Goal: Find contact information: Find contact information

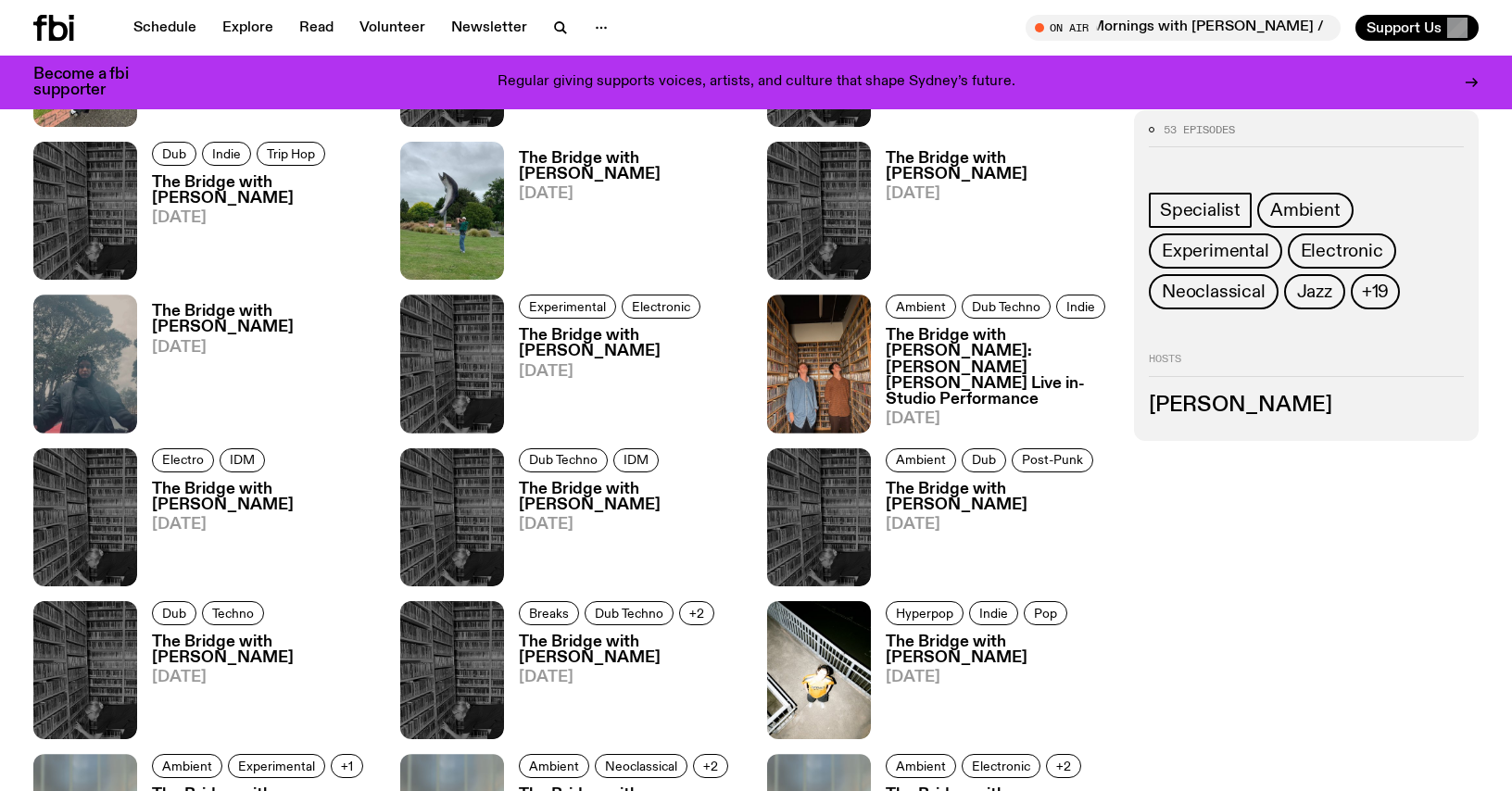
scroll to position [1547, 0]
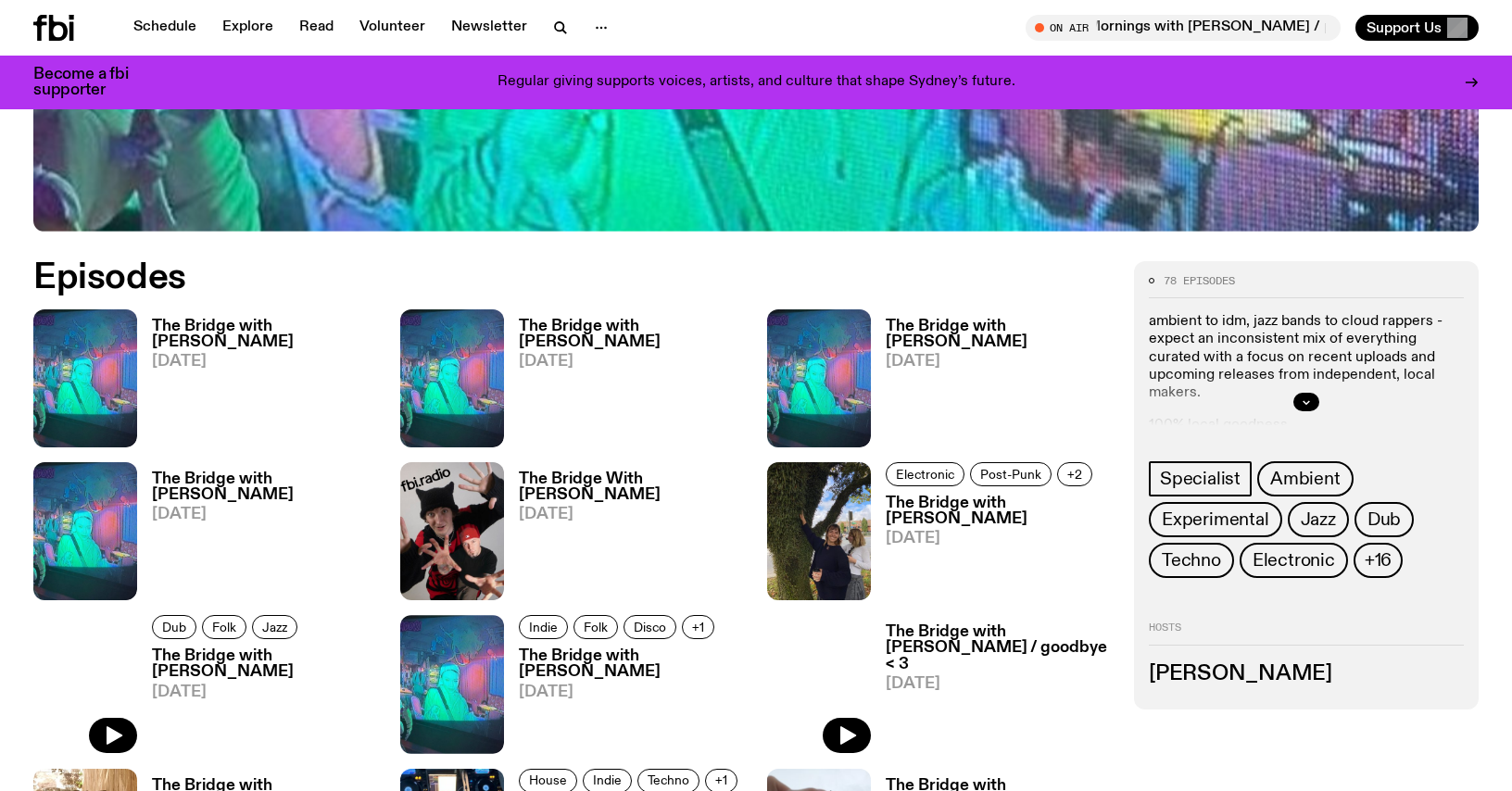
scroll to position [846, 0]
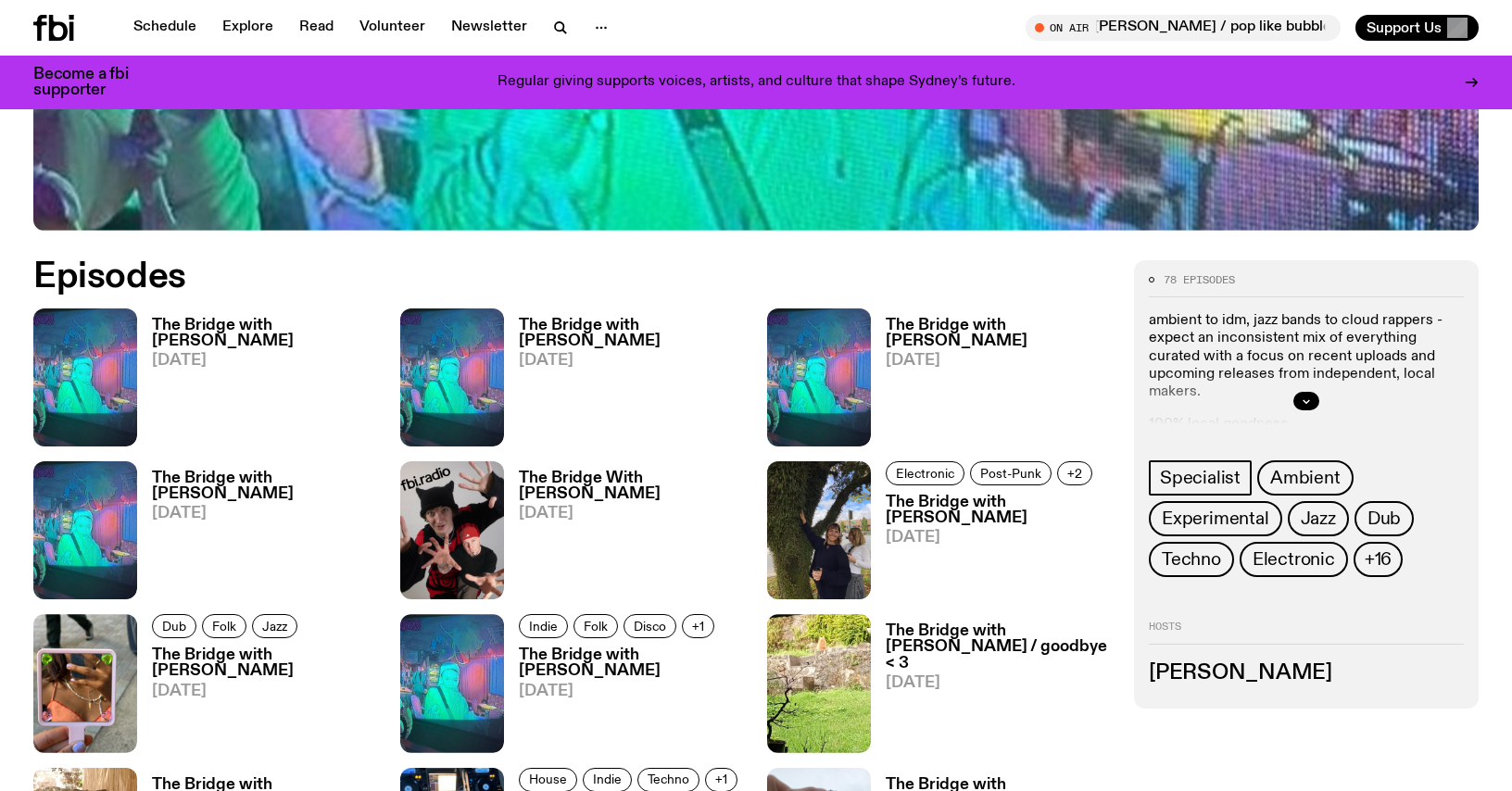
drag, startPoint x: 1339, startPoint y: 673, endPoint x: 1128, endPoint y: 675, distance: 211.0
copy h3 "Sim Cheuanghane"
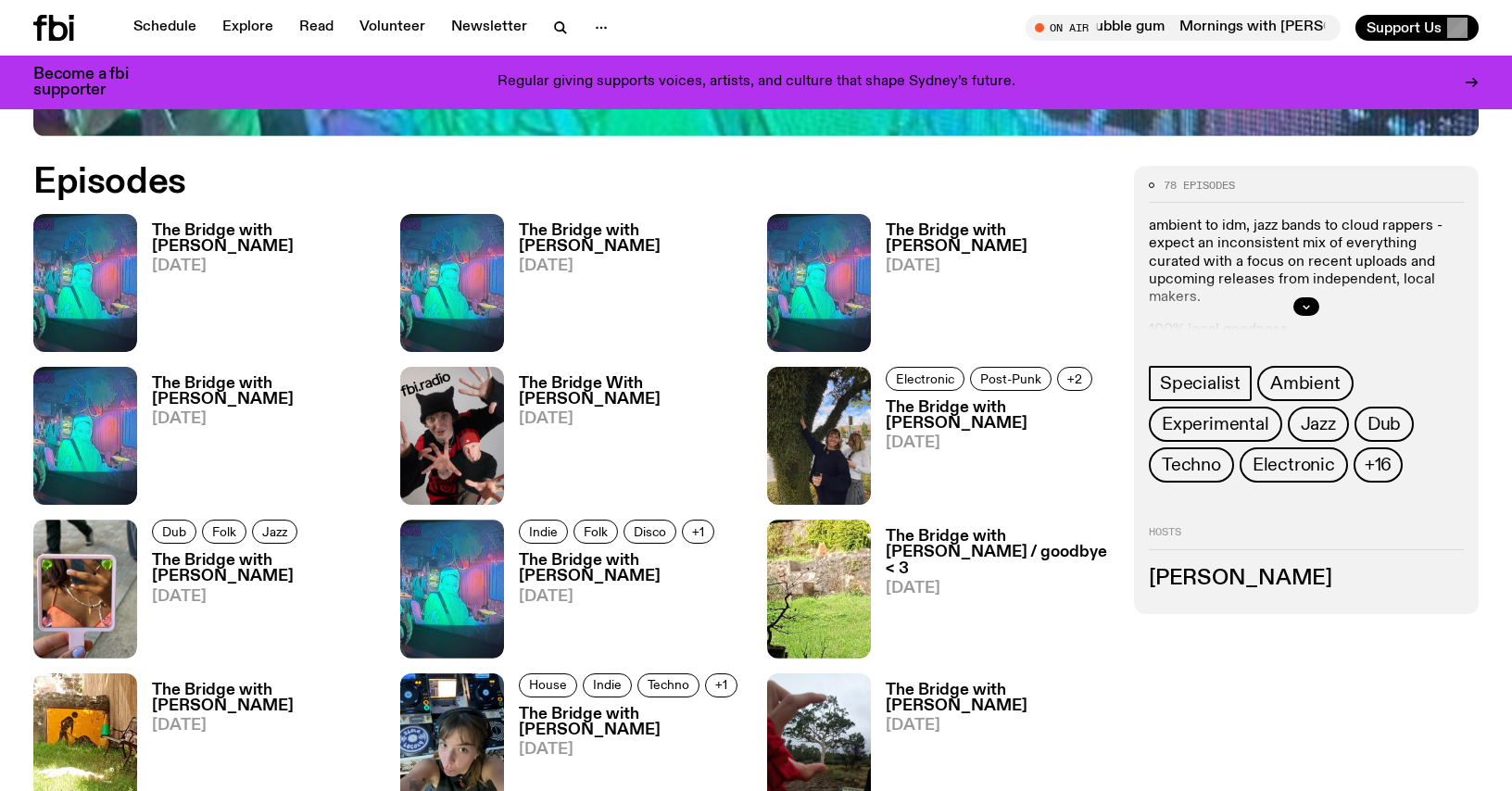
scroll to position [942, 0]
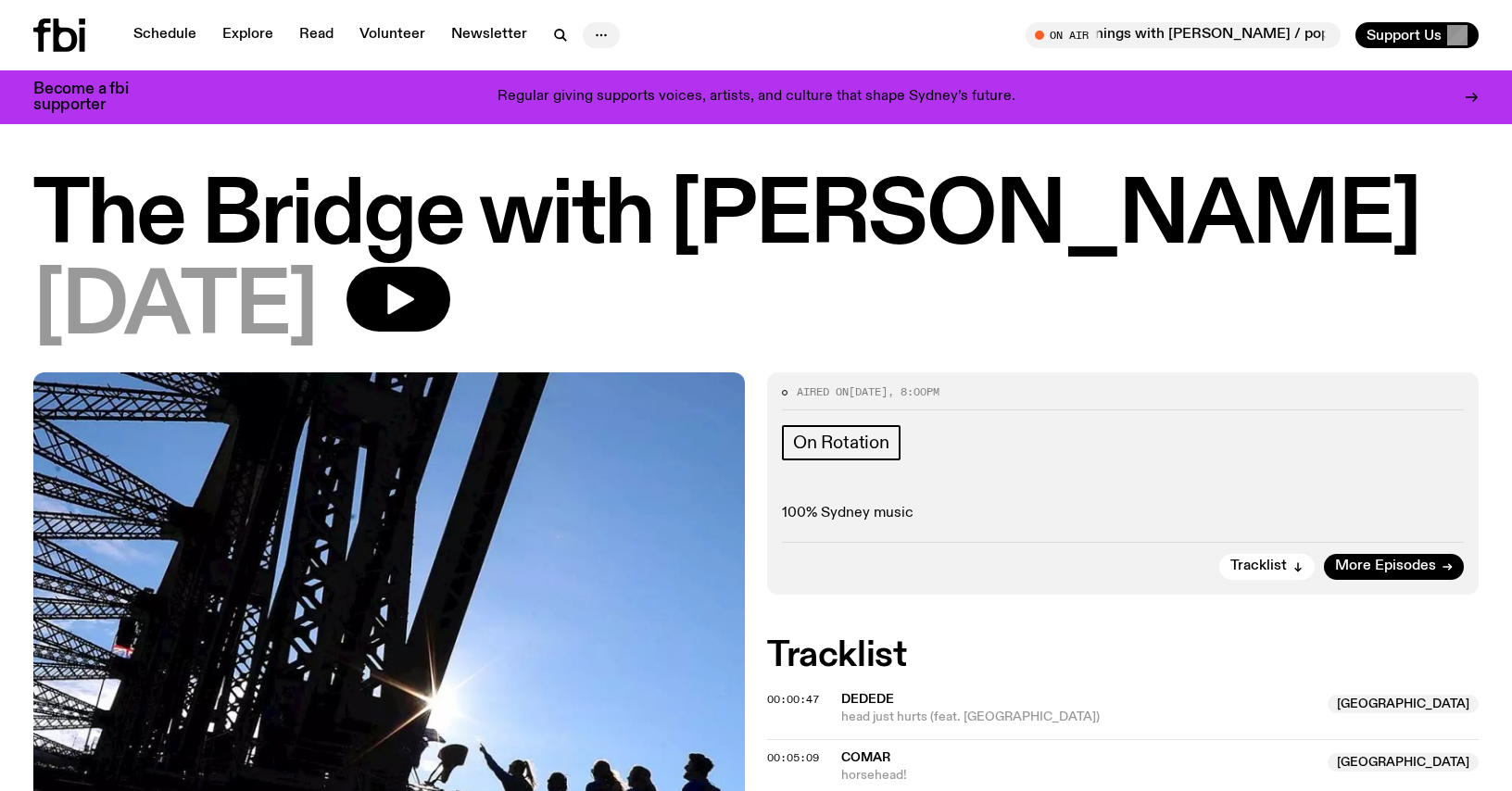
click at [591, 34] on icon "button" at bounding box center [600, 35] width 22 height 22
click at [584, 109] on link "Contact" at bounding box center [601, 105] width 92 height 26
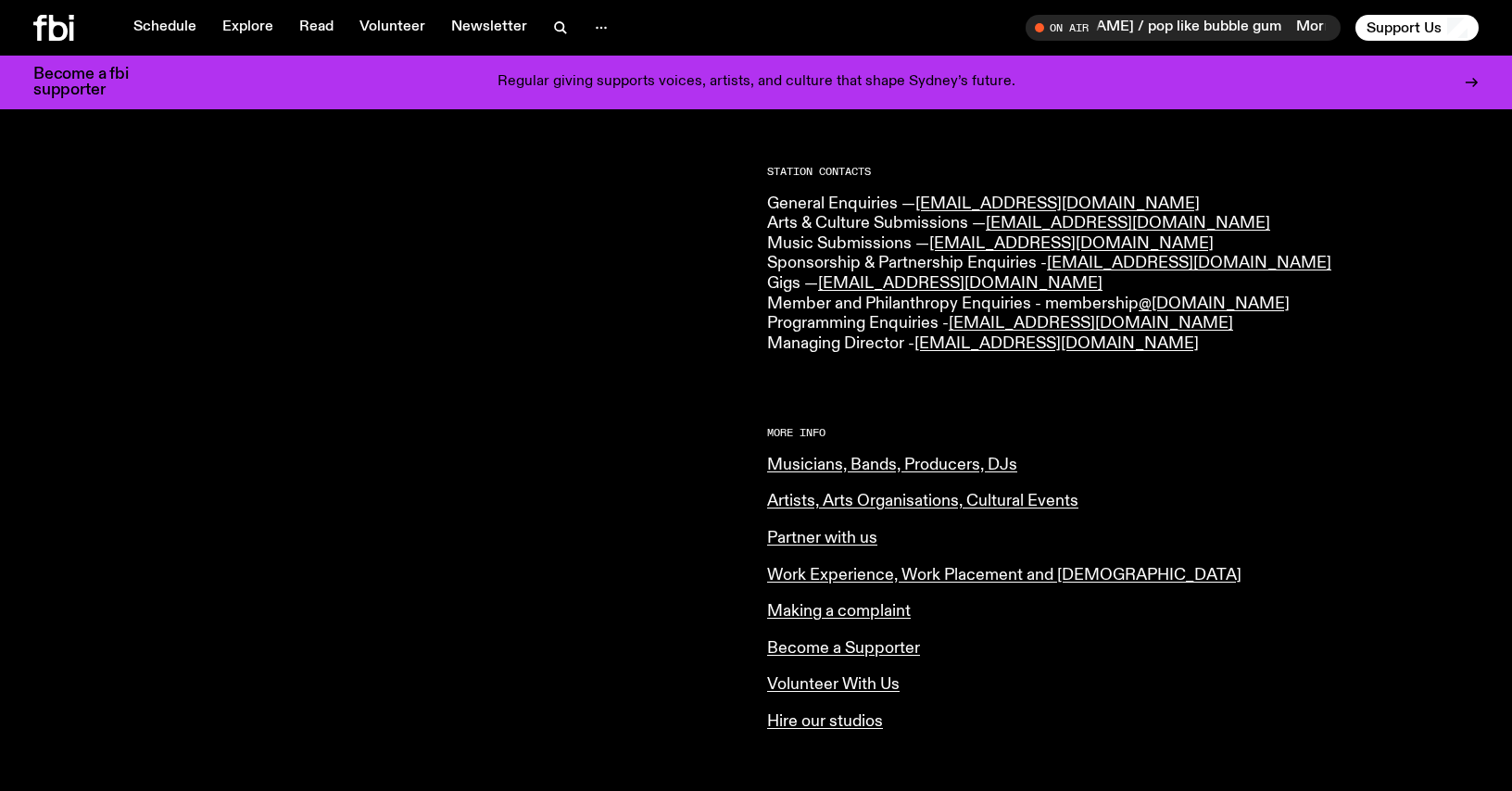
scroll to position [452, 0]
